Goal: Information Seeking & Learning: Understand process/instructions

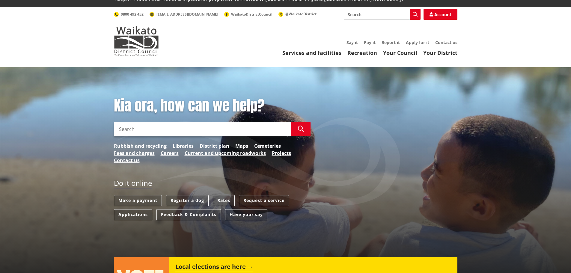
scroll to position [30, 0]
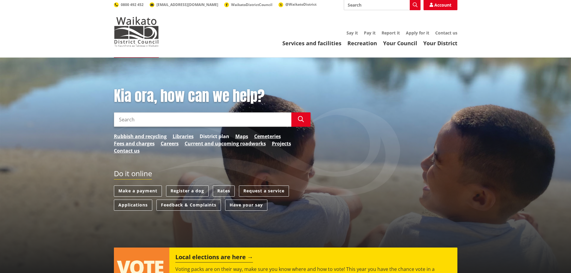
click at [219, 133] on link "District plan" at bounding box center [215, 136] width 30 height 7
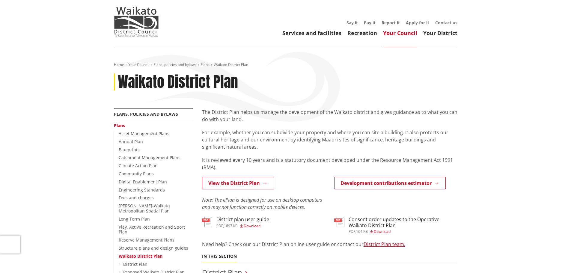
scroll to position [60, 0]
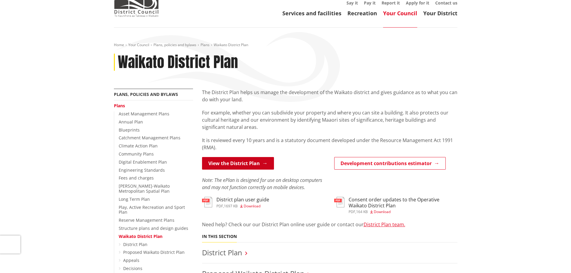
click at [235, 157] on link "View the District Plan" at bounding box center [238, 163] width 72 height 13
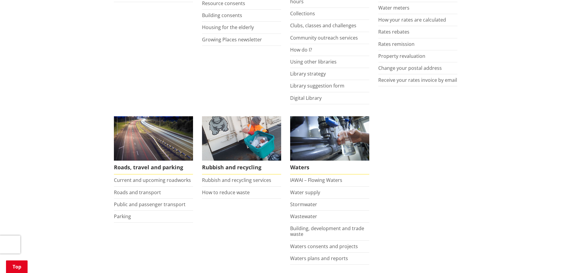
scroll to position [210, 0]
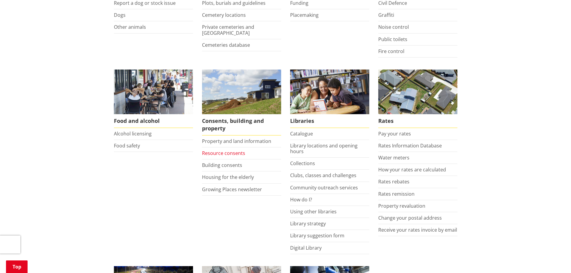
click at [229, 150] on link "Resource consents" at bounding box center [223, 153] width 43 height 7
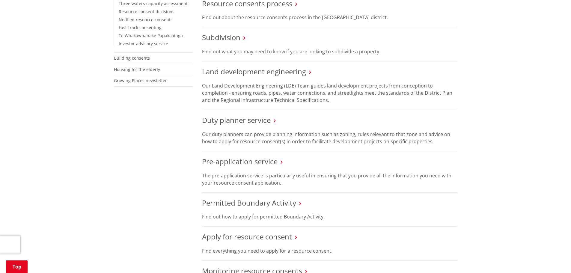
scroll to position [270, 0]
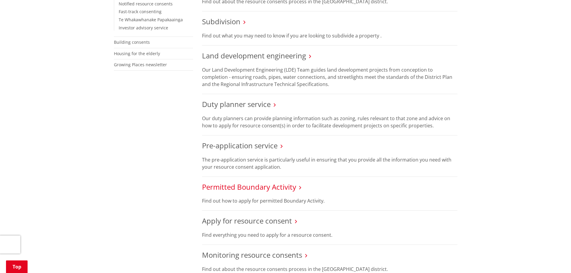
click at [250, 182] on link "Permitted Boundary Activity" at bounding box center [249, 187] width 94 height 10
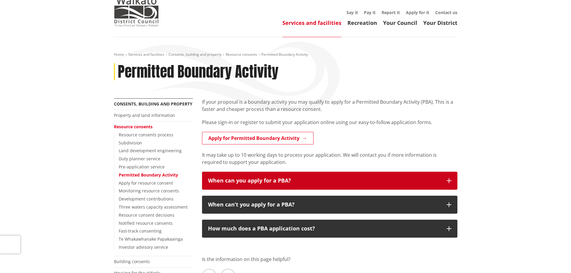
scroll to position [60, 0]
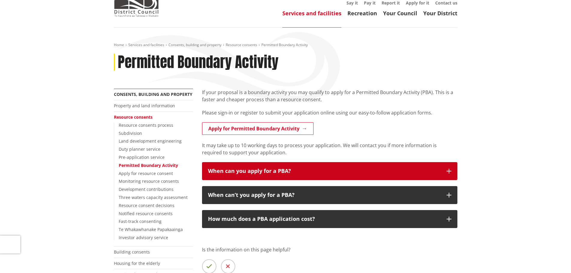
click at [316, 168] on div "When can you apply for a PBA?" at bounding box center [324, 171] width 232 height 6
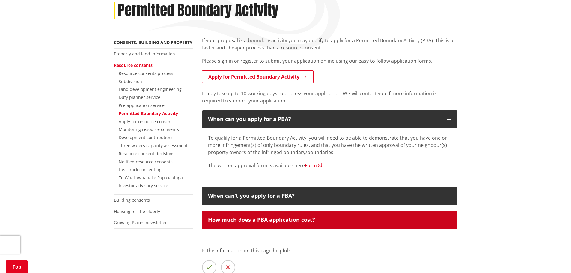
scroll to position [120, 0]
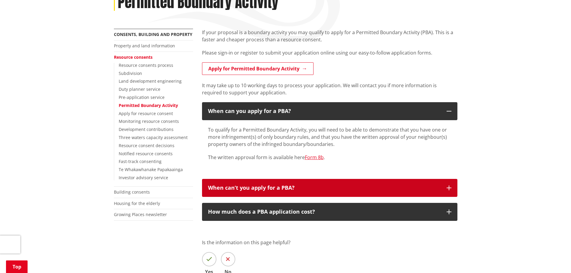
click at [320, 185] on div "When can’t you apply for a PBA?" at bounding box center [324, 188] width 232 height 6
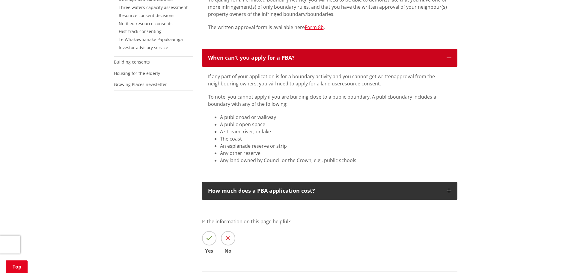
scroll to position [270, 0]
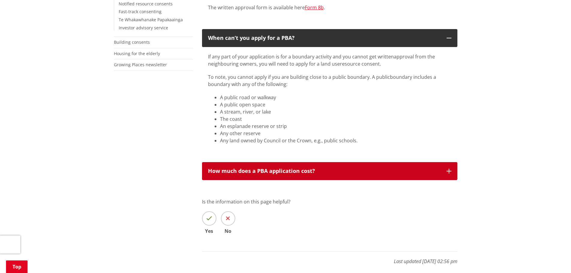
click at [301, 168] on div "How much does a PBA application cost?" at bounding box center [324, 171] width 232 height 6
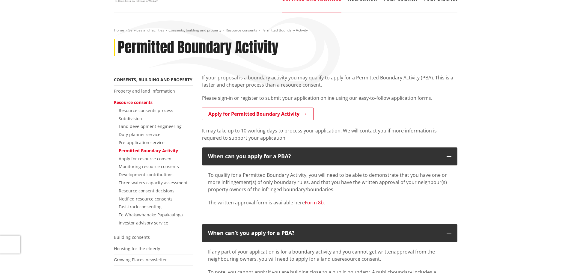
scroll to position [0, 0]
